Goal: Register for event/course

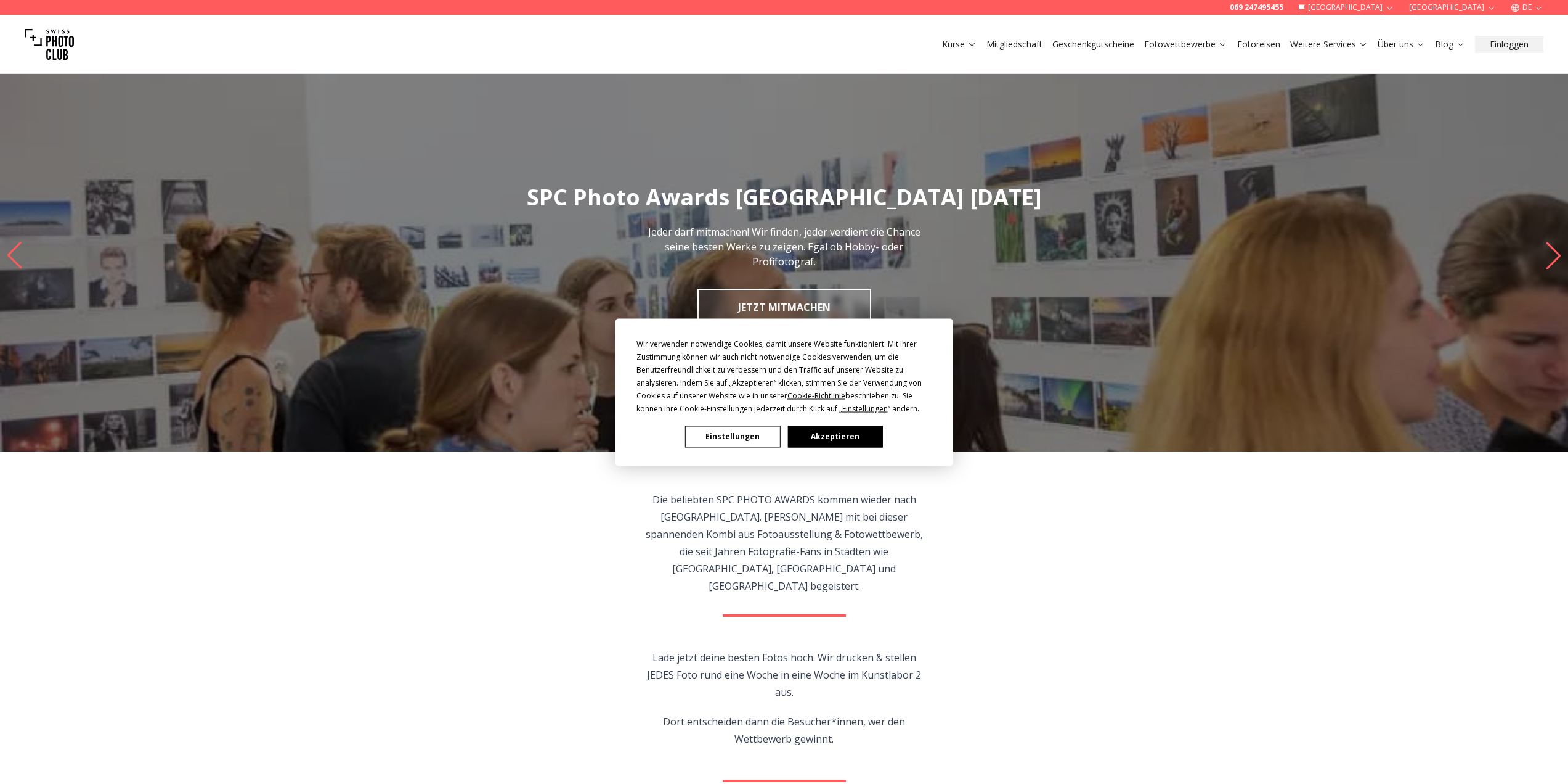
click at [848, 440] on button "Akzeptieren" at bounding box center [834, 436] width 95 height 22
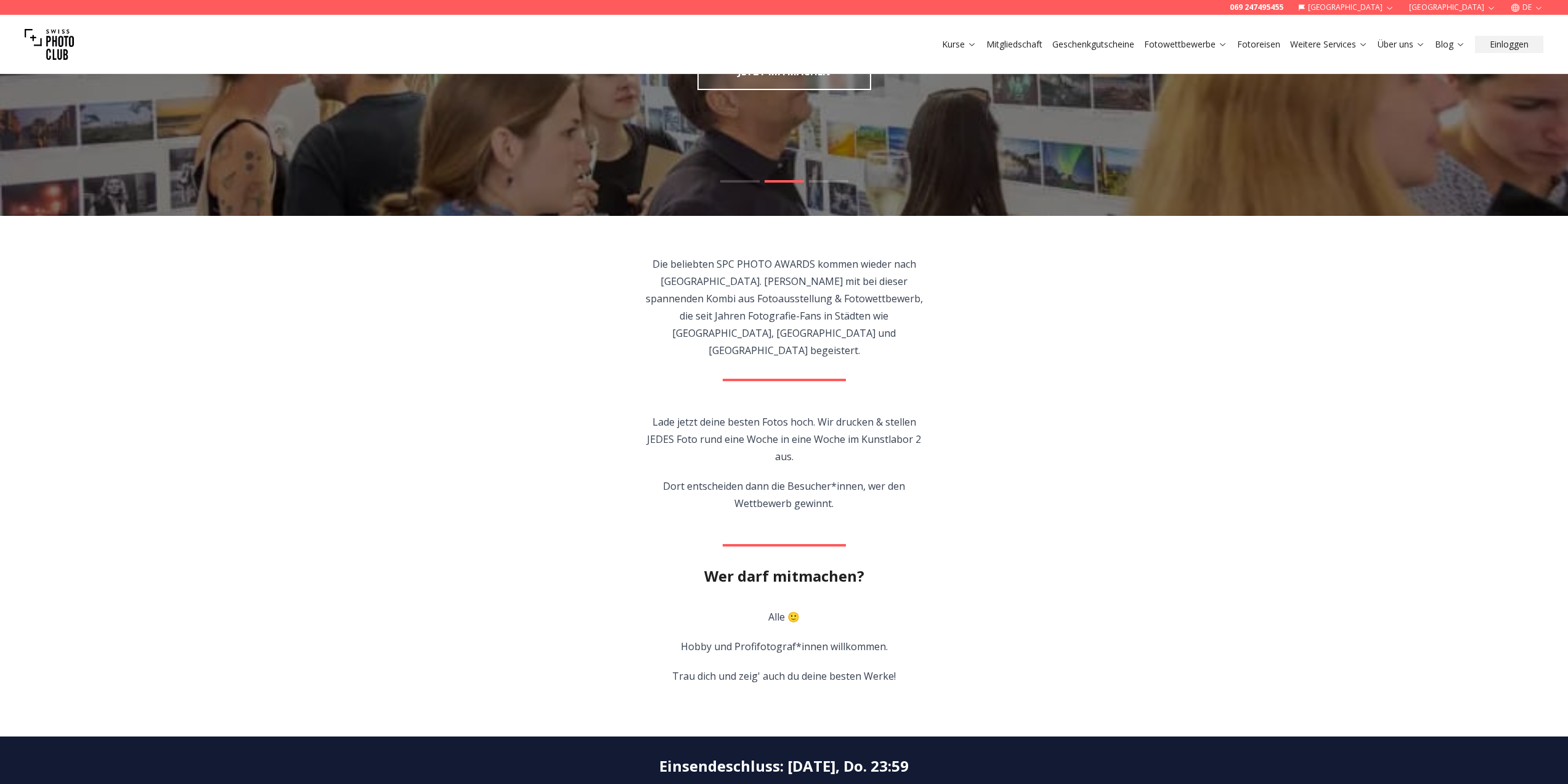
scroll to position [309, 0]
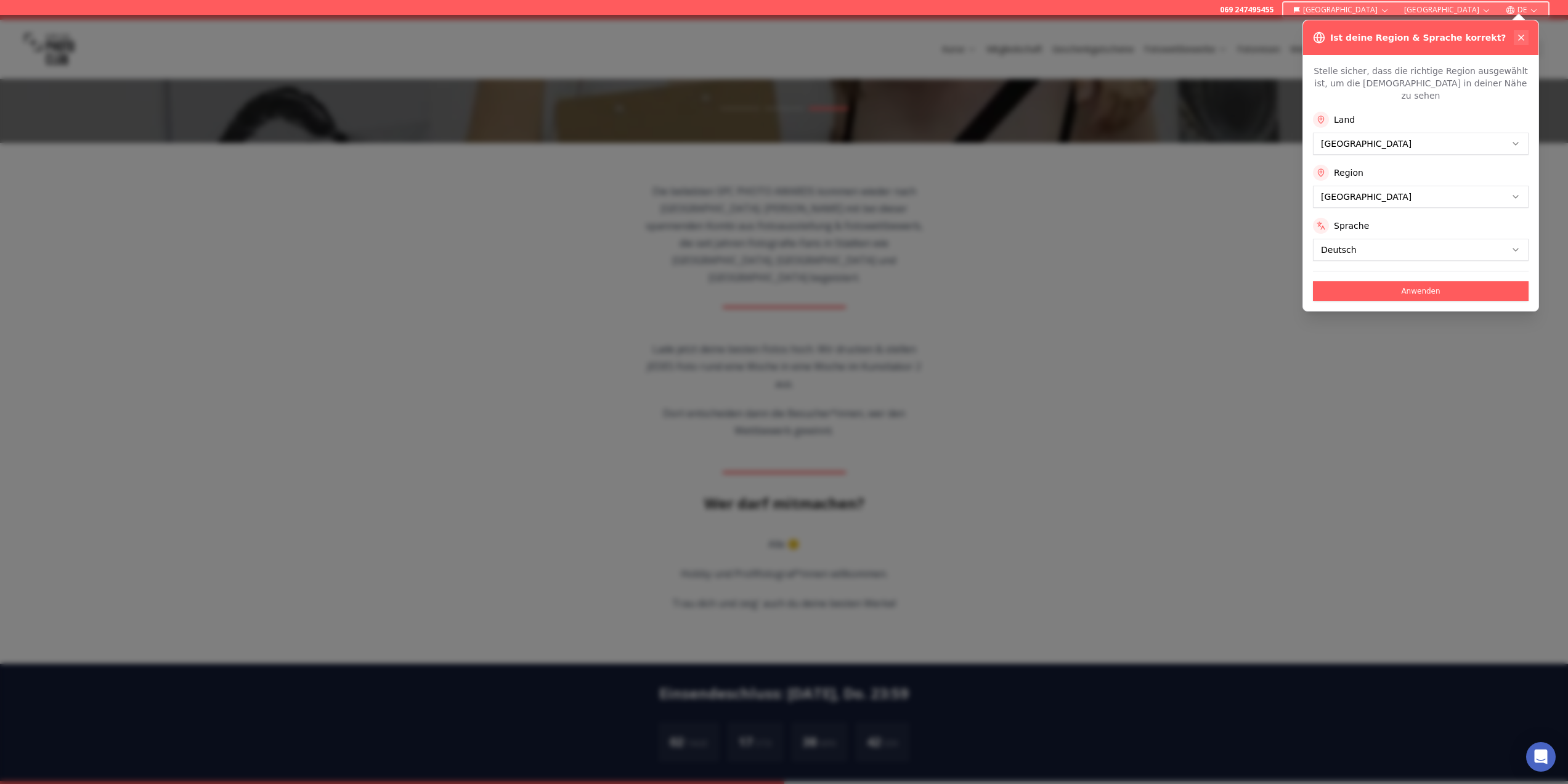
click at [1528, 33] on button at bounding box center [1522, 38] width 15 height 15
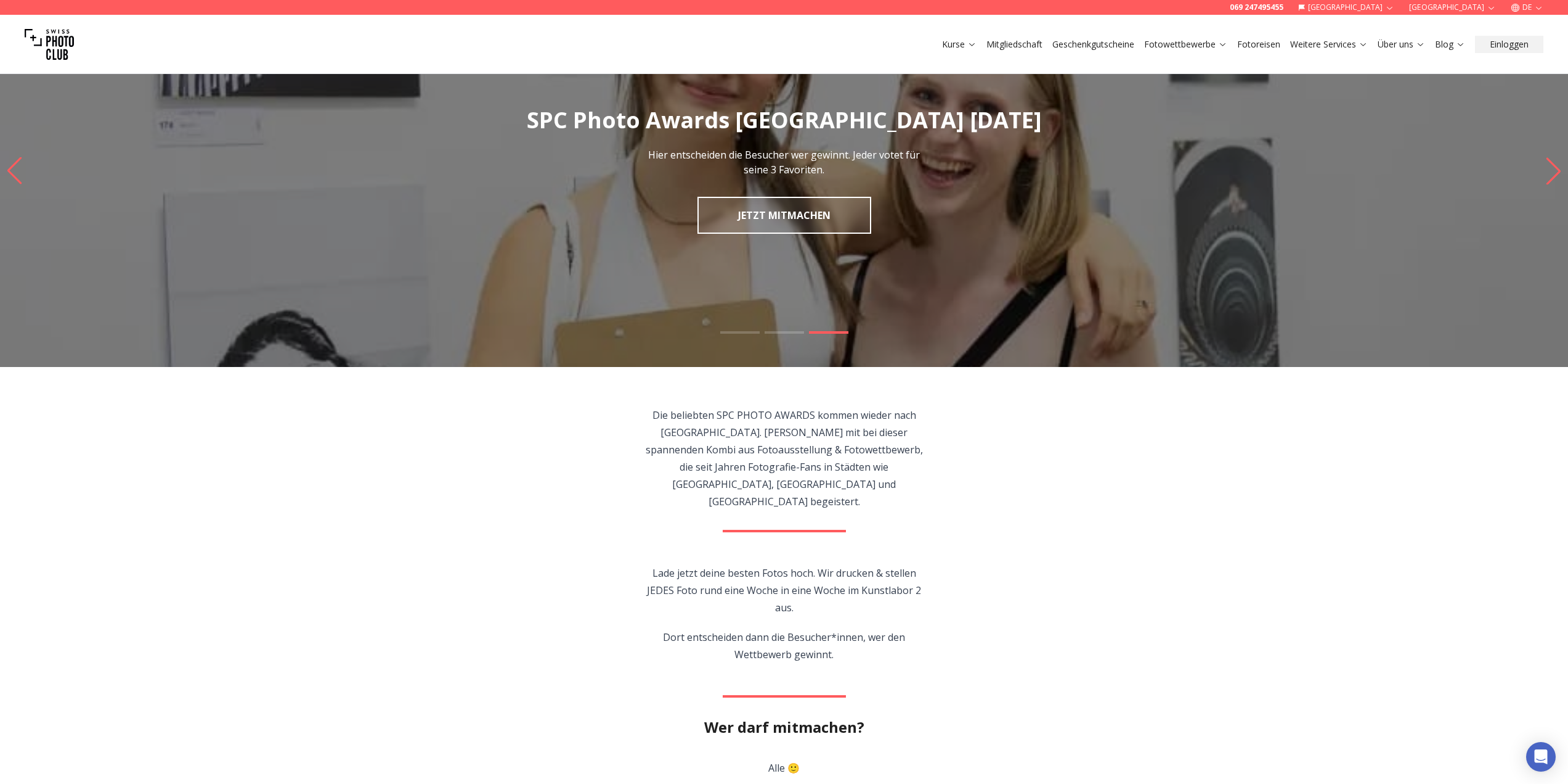
scroll to position [61, 0]
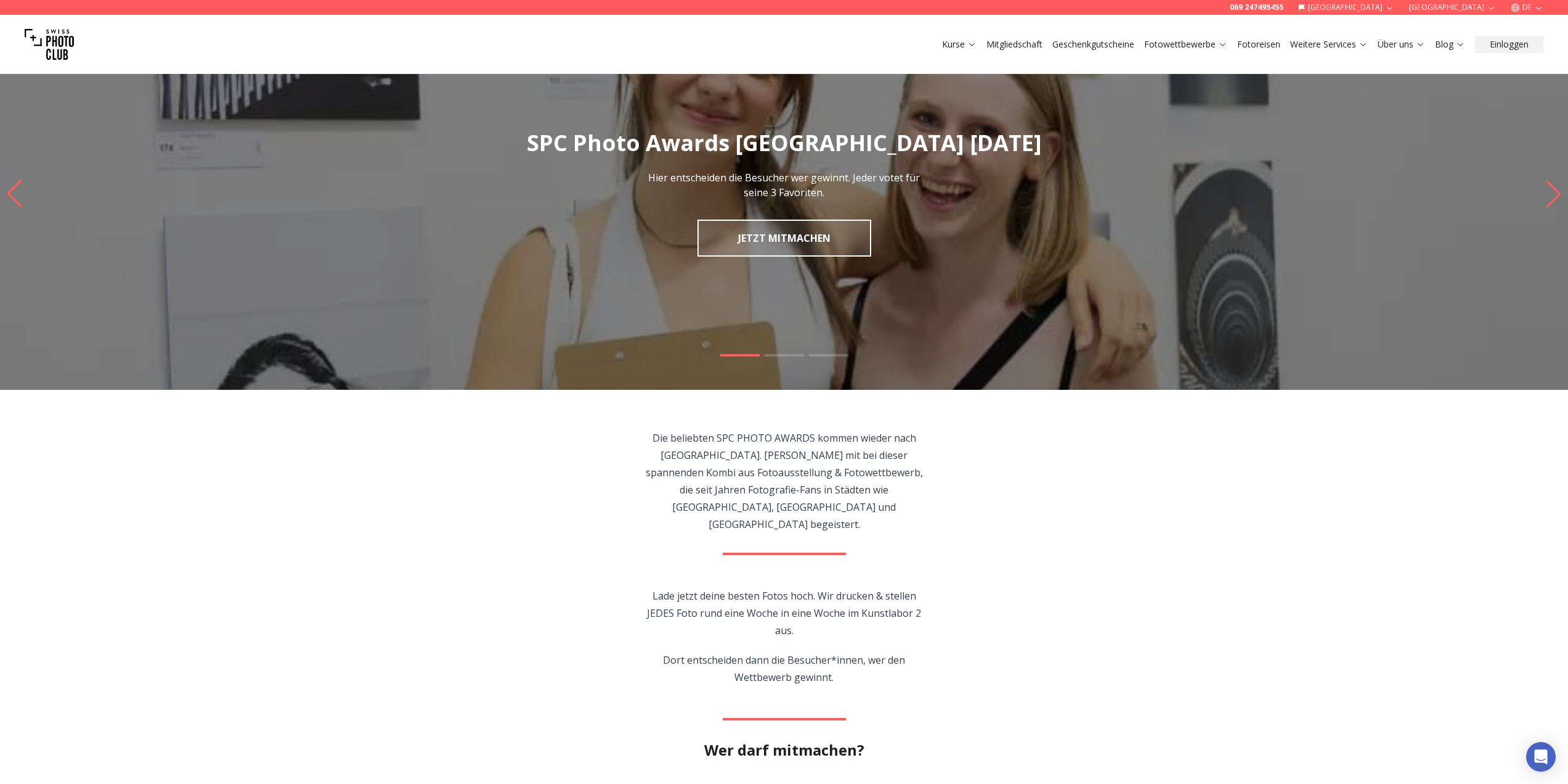
click at [0, 0] on slot at bounding box center [0, 0] width 0 height 0
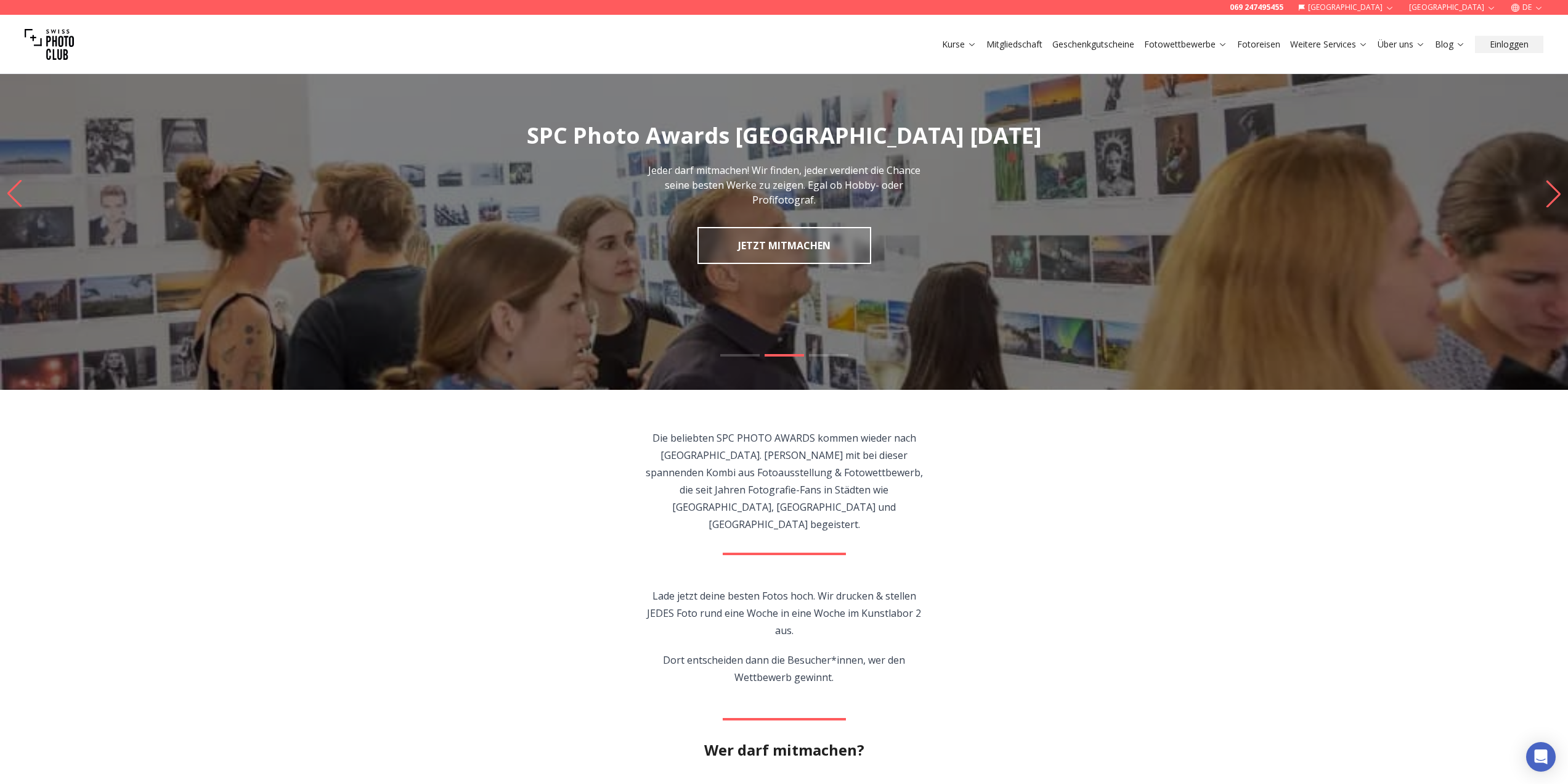
click at [817, 250] on link "JETZT MITMACHEN" at bounding box center [784, 244] width 173 height 37
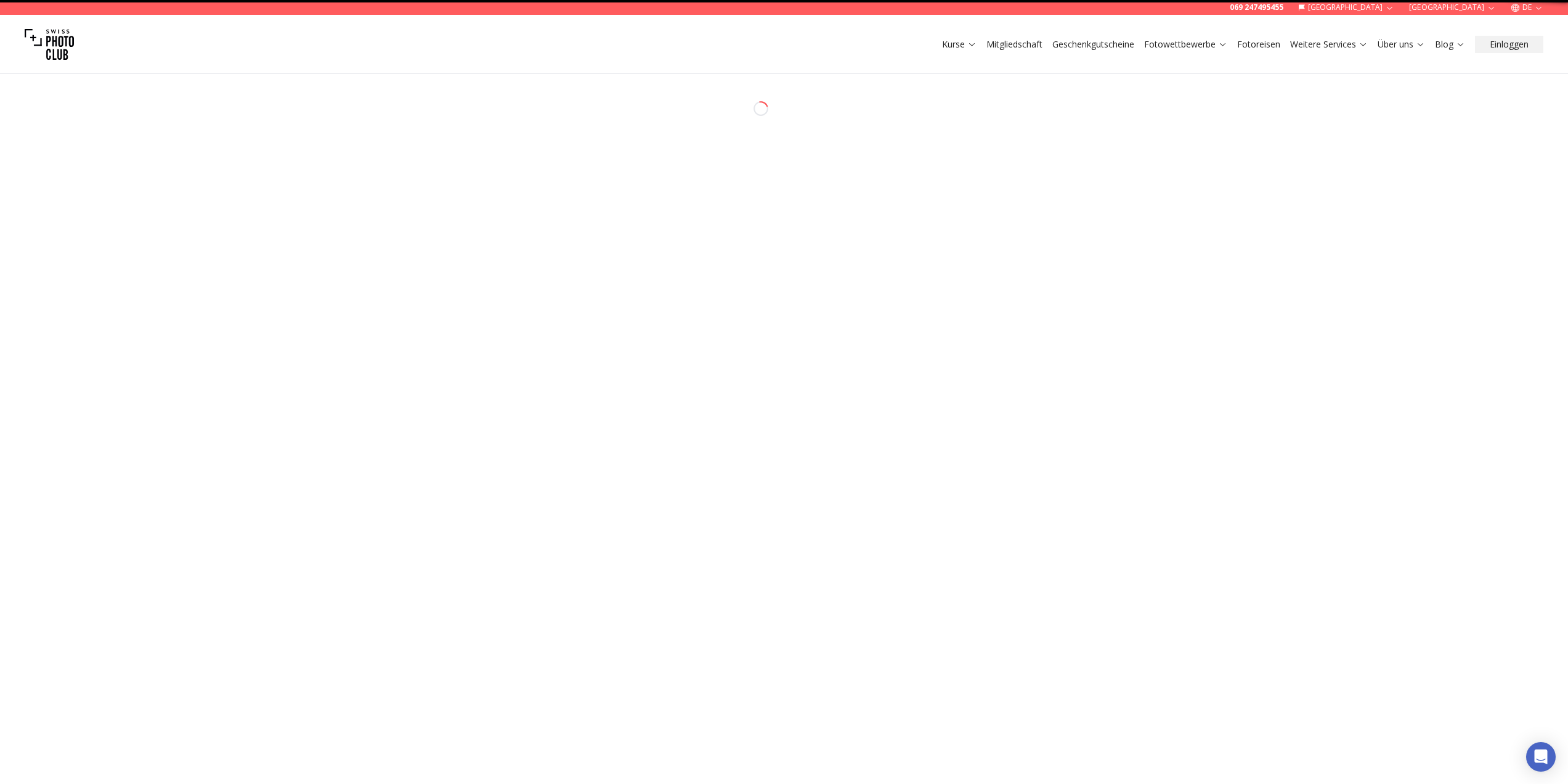
select select "*******"
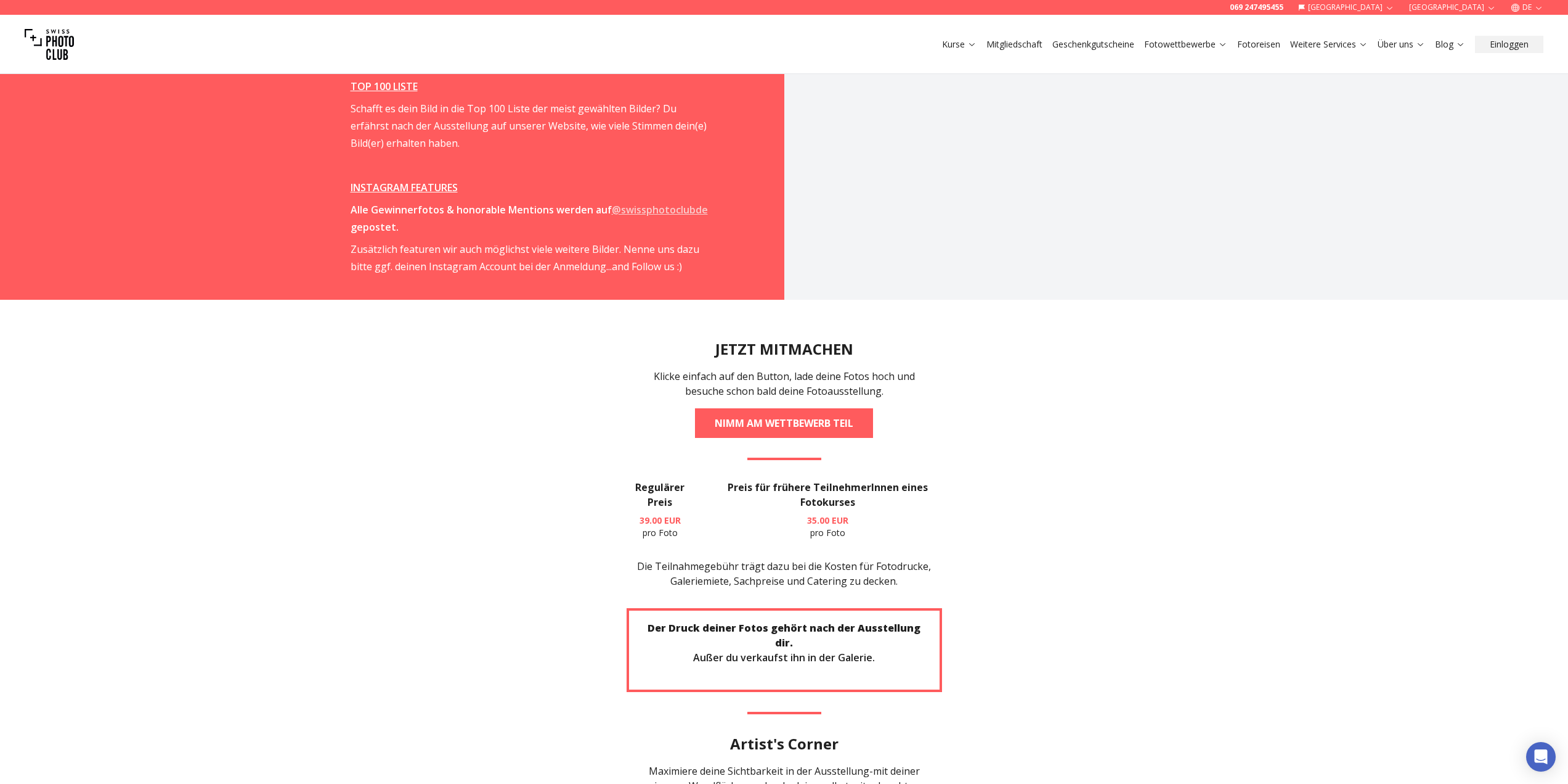
scroll to position [2343, 0]
